Goal: Task Accomplishment & Management: Complete application form

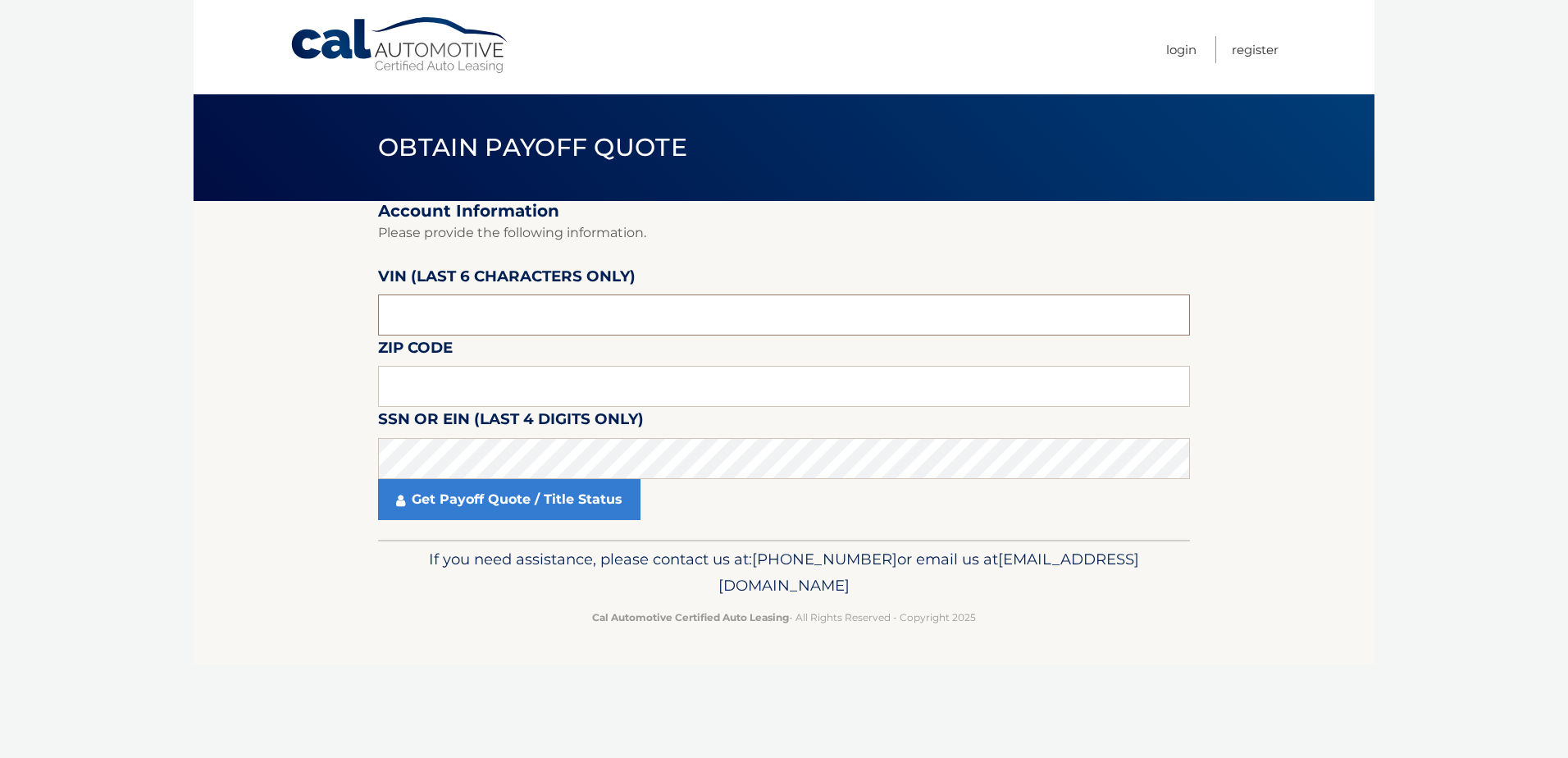
click at [477, 304] on input "text" at bounding box center [784, 314] width 812 height 41
drag, startPoint x: 476, startPoint y: 307, endPoint x: 338, endPoint y: 311, distance: 137.8
click at [345, 319] on section "Account Information Please provide the following information. VIN (last 6 chara…" at bounding box center [784, 370] width 1181 height 339
type input "545586"
click at [457, 329] on input "text" at bounding box center [784, 386] width 812 height 41
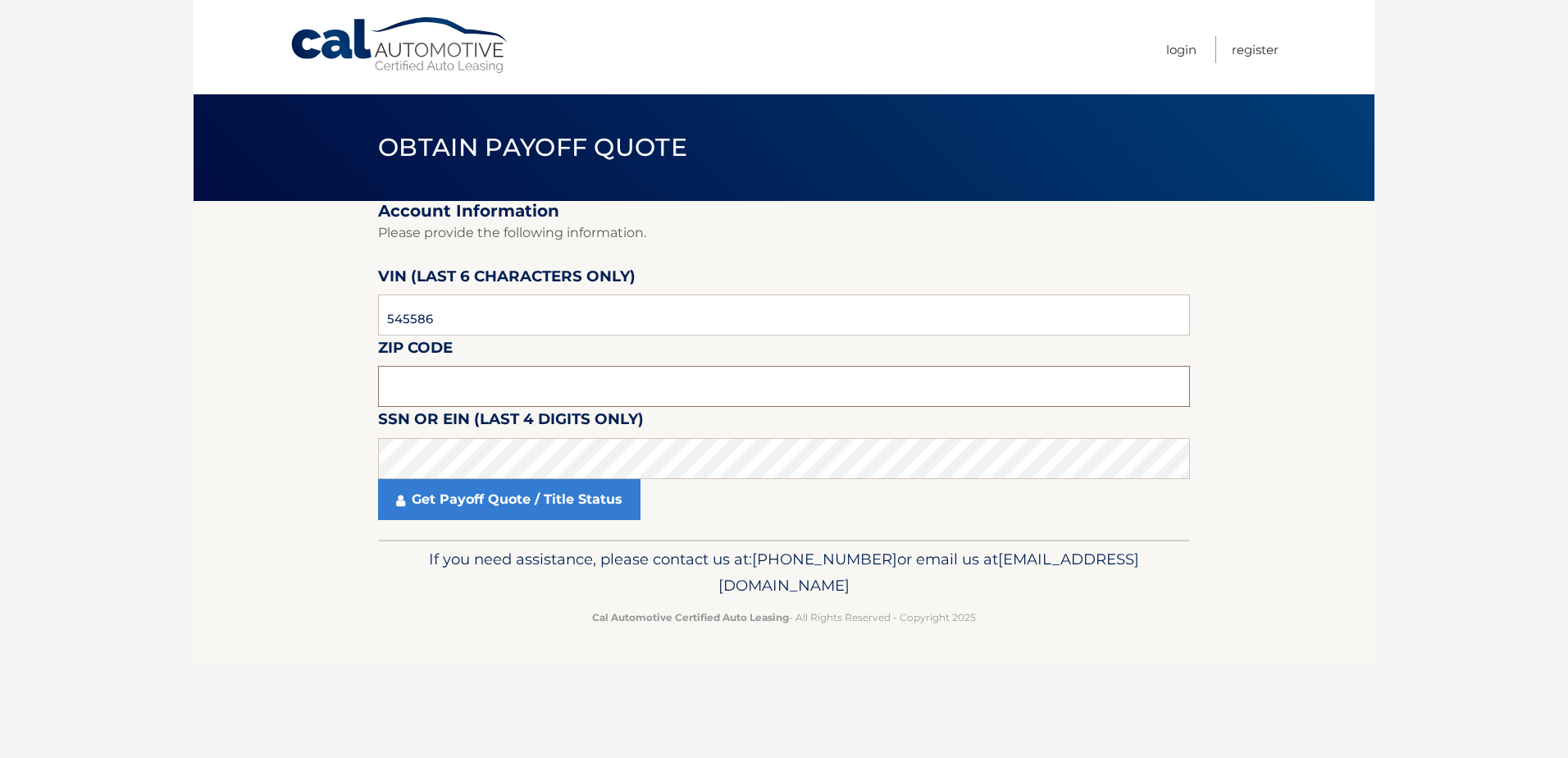
drag, startPoint x: 438, startPoint y: 394, endPoint x: 446, endPoint y: 398, distance: 8.8
click at [438, 329] on input "text" at bounding box center [784, 386] width 812 height 41
type input "14622"
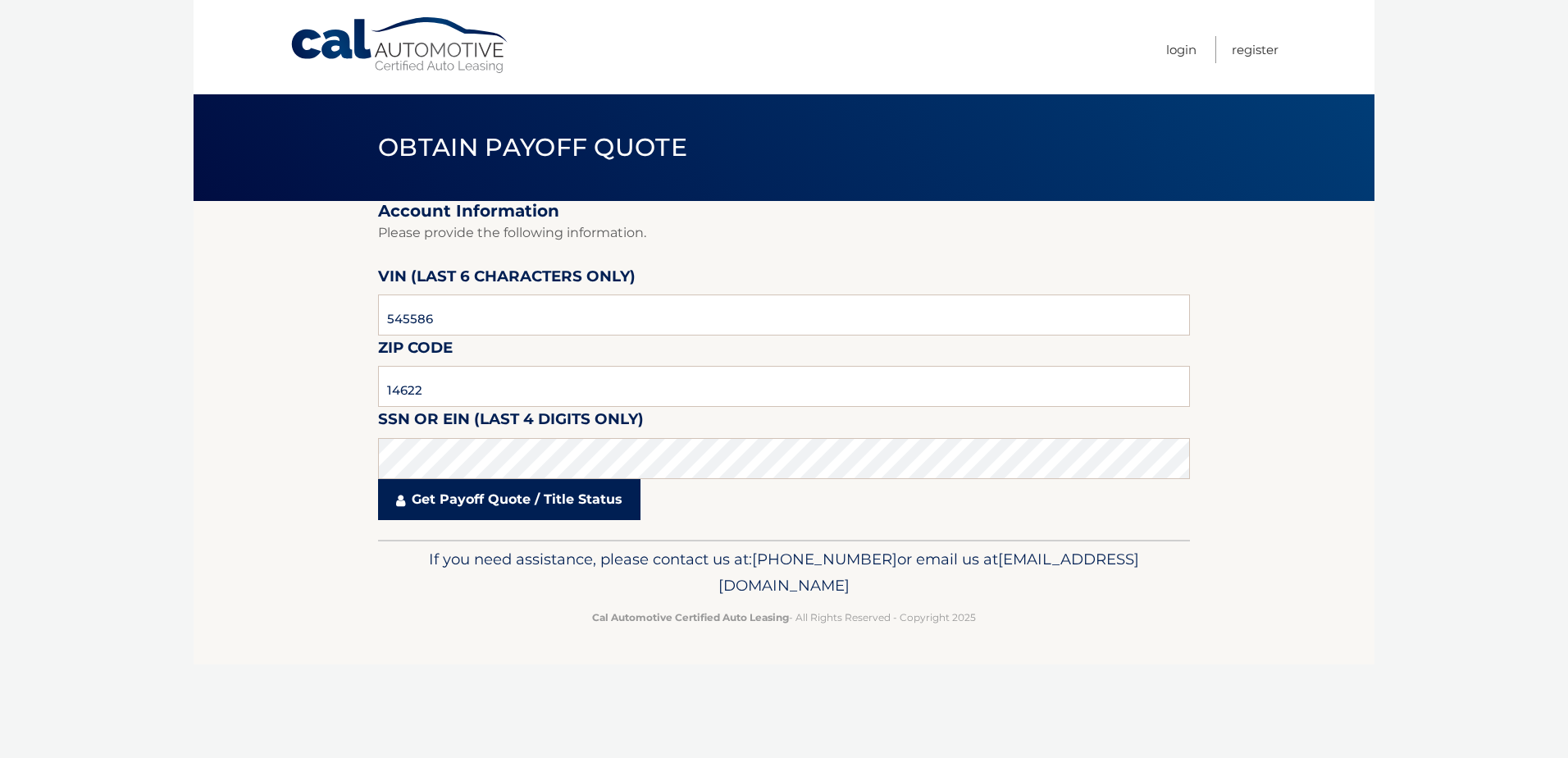
click at [559, 329] on link "Get Payoff Quote / Title Status" at bounding box center [509, 499] width 262 height 41
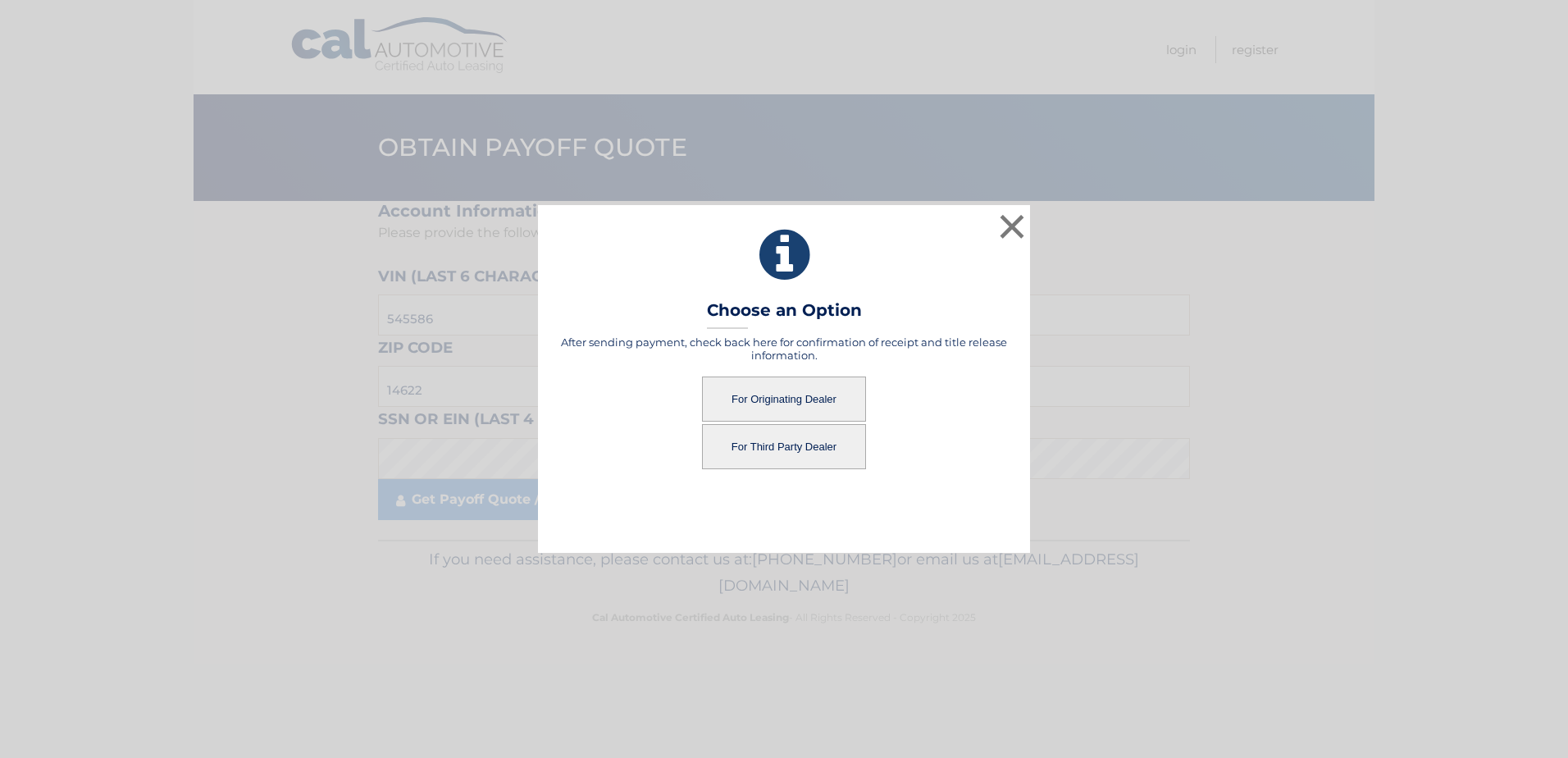
click at [761, 329] on button "For Originating Dealer" at bounding box center [784, 398] width 164 height 45
click at [758, 329] on button "For Originating Dealer" at bounding box center [784, 398] width 164 height 45
click at [755, 329] on button "For Originating Dealer" at bounding box center [784, 398] width 164 height 45
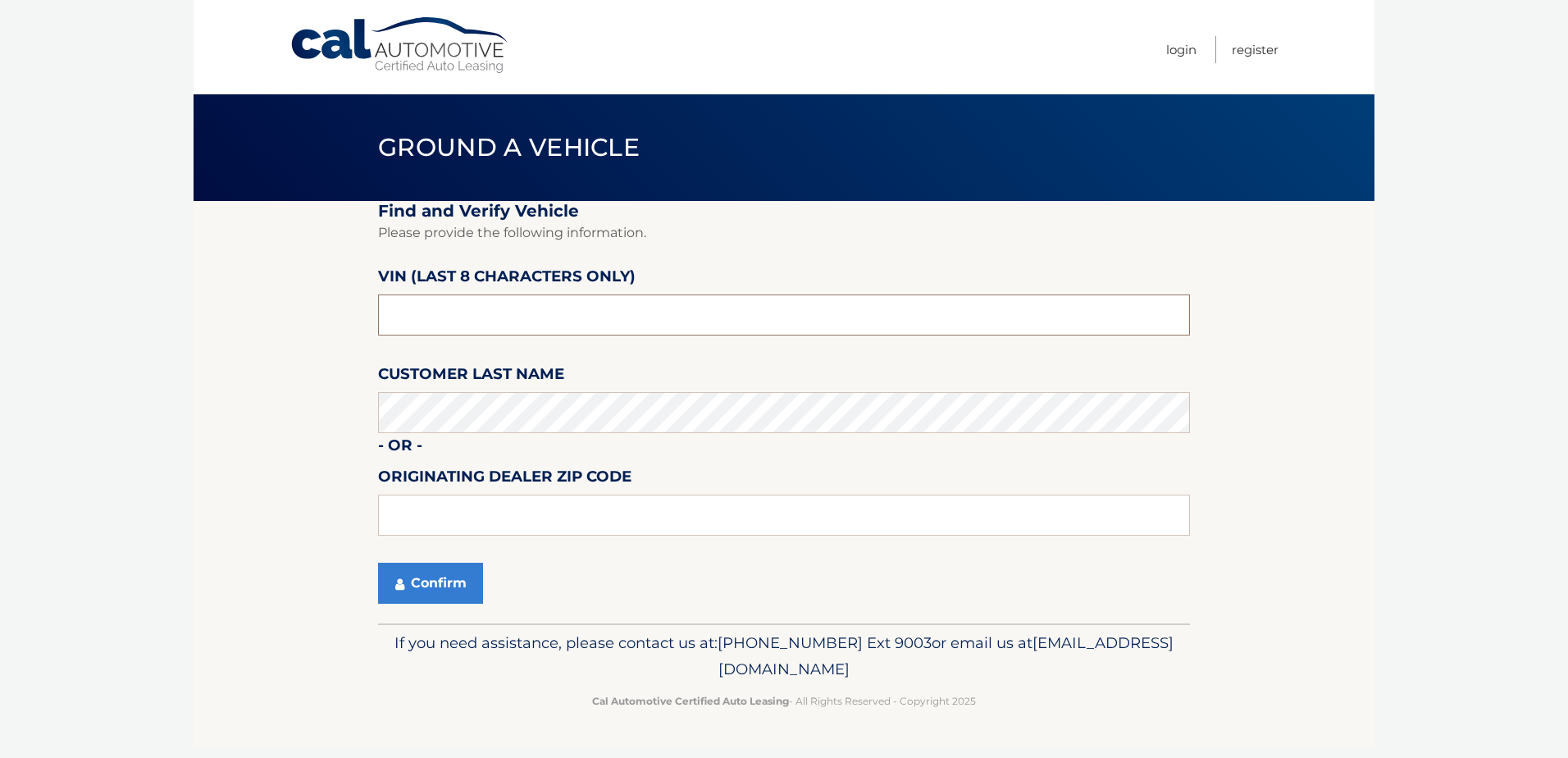
click at [472, 310] on input "text" at bounding box center [784, 314] width 812 height 41
click at [457, 574] on button "Confirm" at bounding box center [430, 583] width 105 height 41
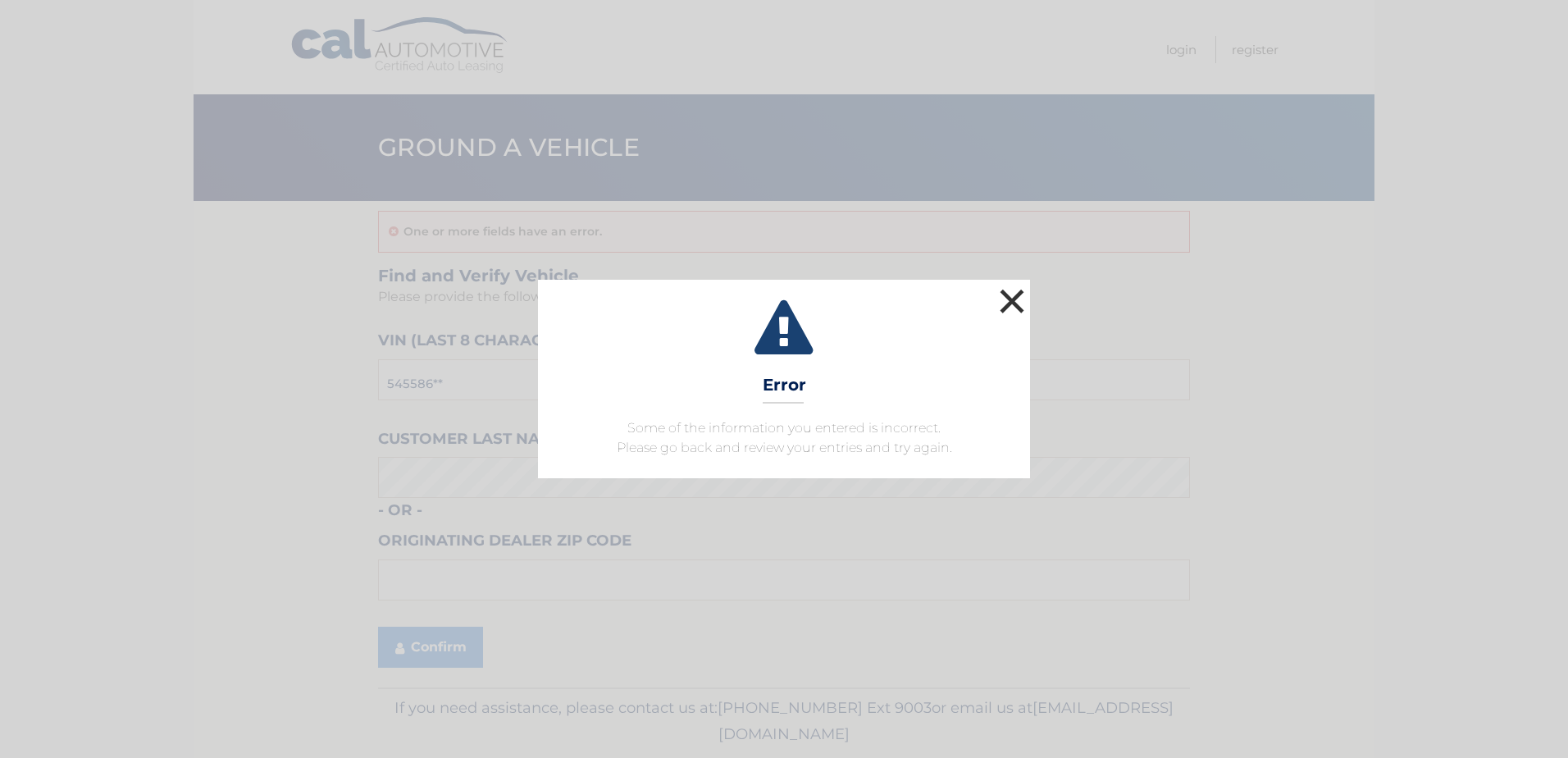
click at [1008, 298] on button "×" at bounding box center [1012, 301] width 33 height 33
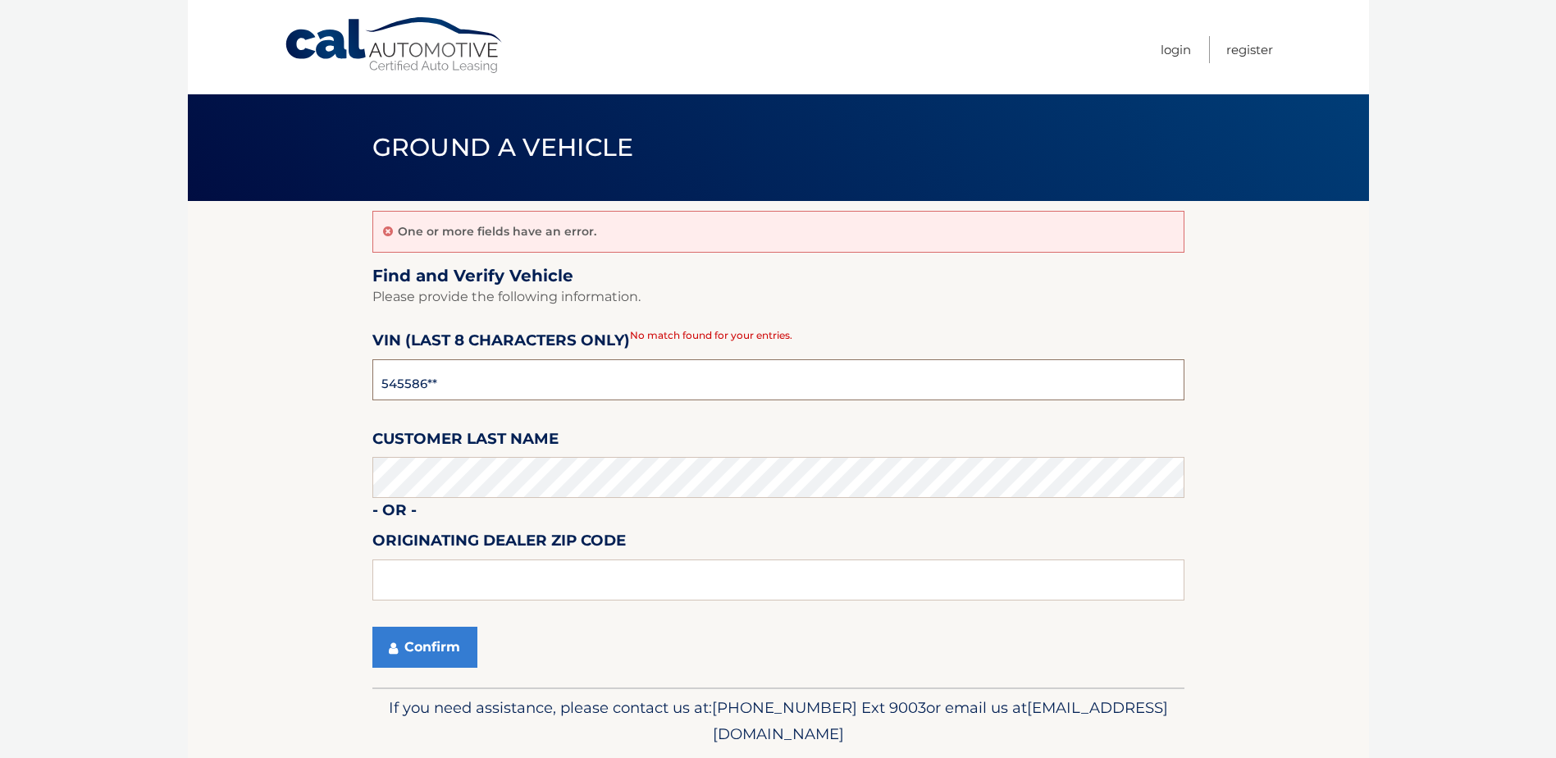
drag, startPoint x: 462, startPoint y: 382, endPoint x: 280, endPoint y: 380, distance: 182.9
click at [280, 380] on section "One or more fields have an error. Find and Verify Vehicle Please provide the fo…" at bounding box center [778, 444] width 1181 height 486
click at [427, 381] on input "text" at bounding box center [778, 379] width 812 height 41
click at [449, 650] on button "Confirm" at bounding box center [424, 646] width 105 height 41
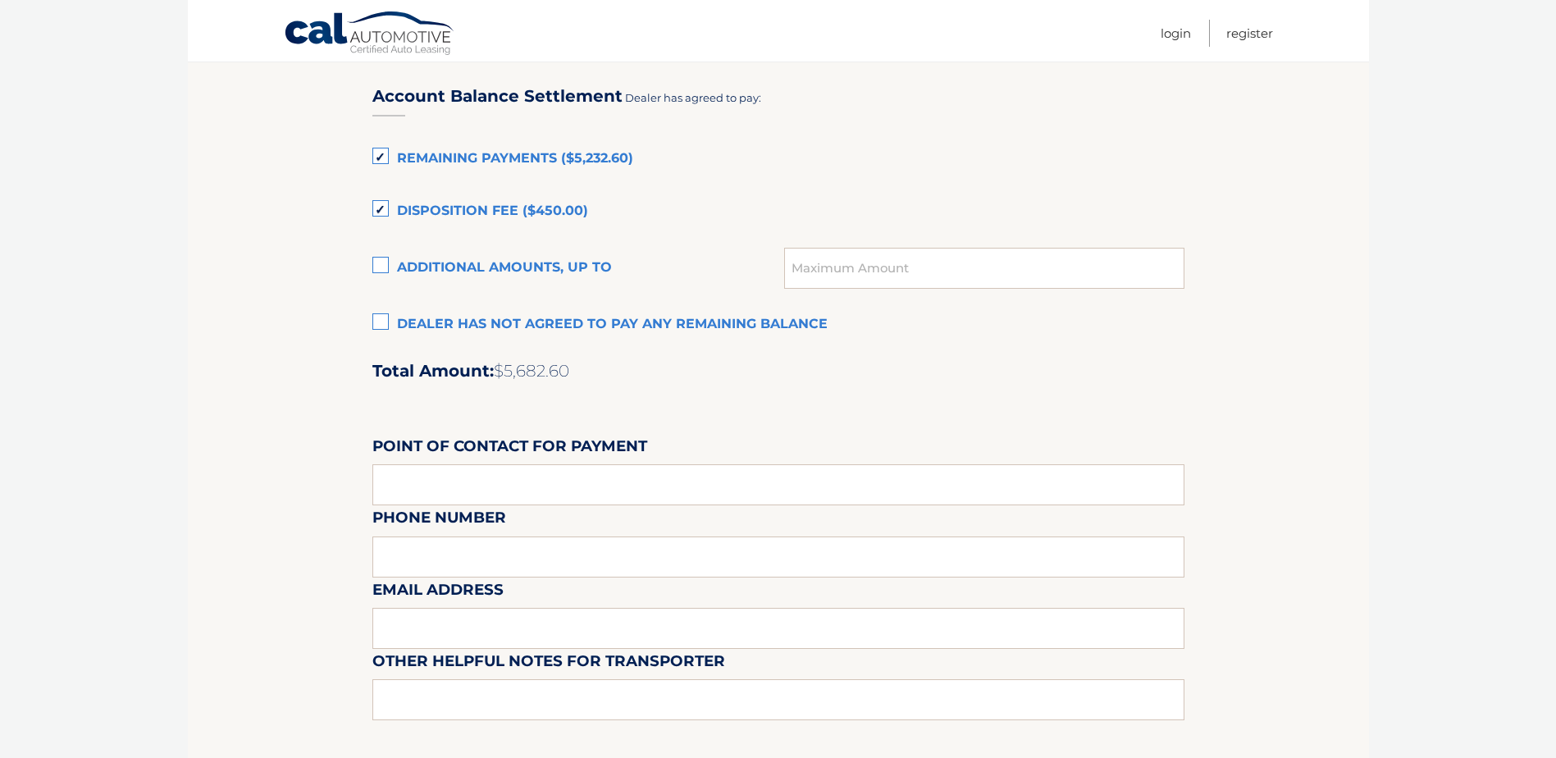
scroll to position [1148, 0]
